Goal: Task Accomplishment & Management: Use online tool/utility

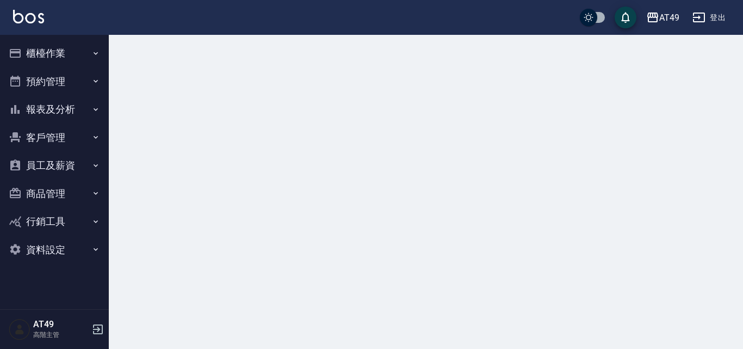
click at [52, 44] on button "櫃檯作業" at bounding box center [54, 53] width 100 height 28
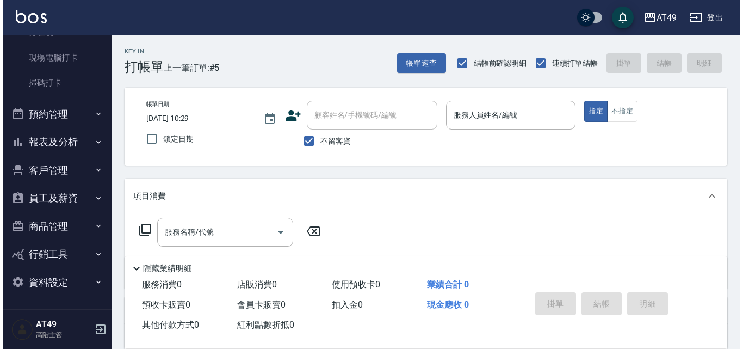
scroll to position [224, 0]
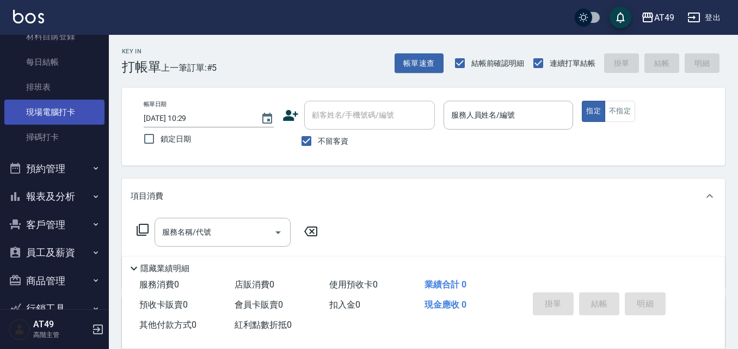
click at [57, 108] on link "現場電腦打卡" at bounding box center [54, 112] width 100 height 25
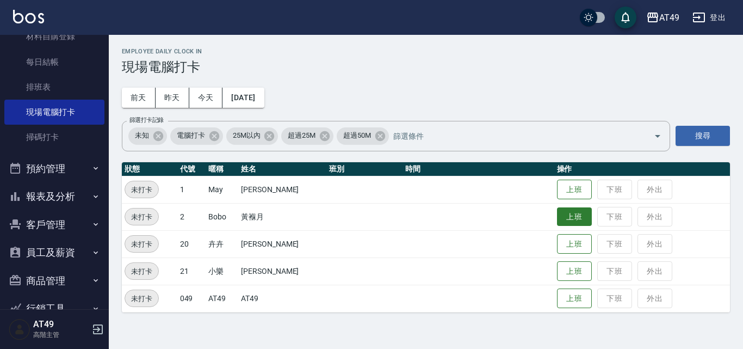
click at [563, 207] on button "上班" at bounding box center [574, 216] width 35 height 19
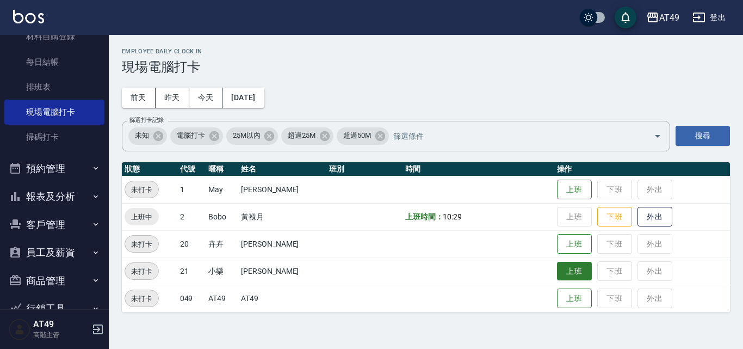
click at [571, 274] on button "上班" at bounding box center [574, 271] width 35 height 19
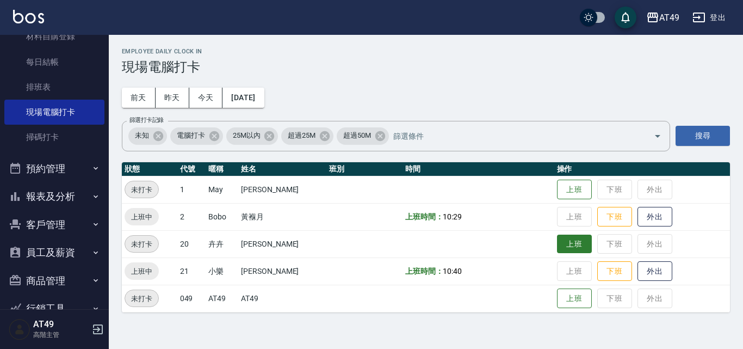
click at [570, 241] on button "上班" at bounding box center [574, 244] width 35 height 19
